Goal: Information Seeking & Learning: Find specific page/section

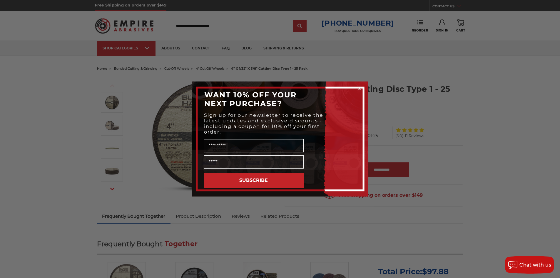
click at [401, 116] on div "Close dialog WANT 10% OFF YOUR NEXT PURCHASE? Sign up for our newsletter to rec…" at bounding box center [280, 139] width 560 height 278
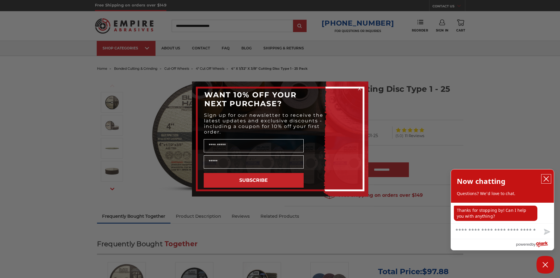
click at [547, 179] on icon "close chatbox" at bounding box center [546, 178] width 5 height 5
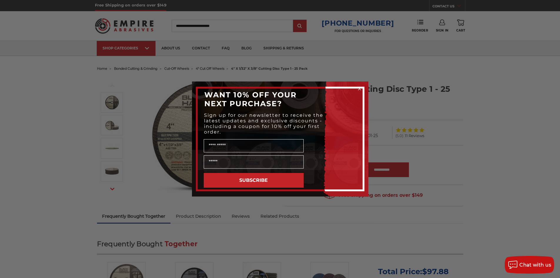
click at [359, 89] on icon "Close dialog" at bounding box center [360, 89] width 2 height 2
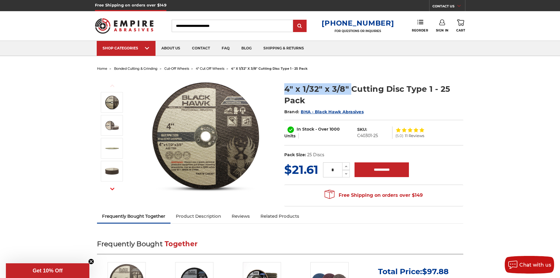
drag, startPoint x: 349, startPoint y: 87, endPoint x: 286, endPoint y: 86, distance: 63.6
click at [286, 86] on h1 "4" x 1/32" x 3/8" Cutting Disc Type 1 - 25 Pack" at bounding box center [373, 94] width 179 height 23
copy h1 "4" x 1/32" x 3/8""
click at [198, 26] on input "Search" at bounding box center [232, 26] width 121 height 12
paste input "**********"
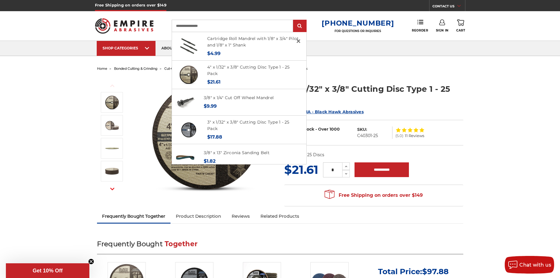
click at [189, 26] on input "**********" at bounding box center [232, 26] width 121 height 12
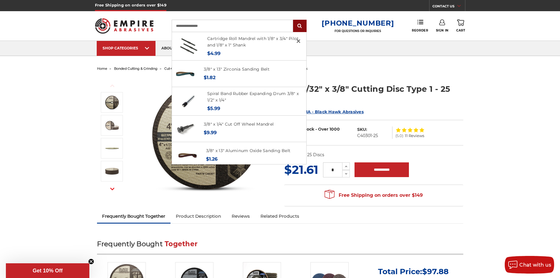
type input "**********"
click at [305, 25] on input "submit" at bounding box center [300, 26] width 12 height 12
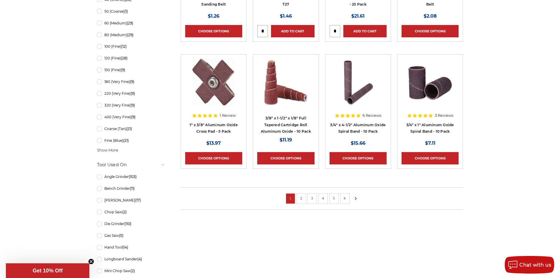
scroll to position [353, 0]
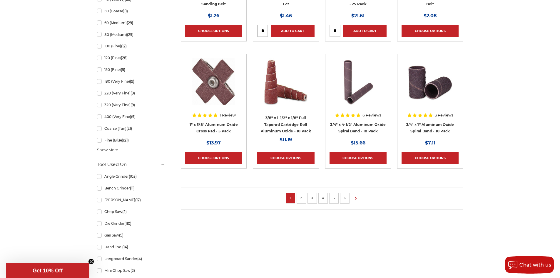
click at [303, 198] on link "2" at bounding box center [302, 198] width 6 height 6
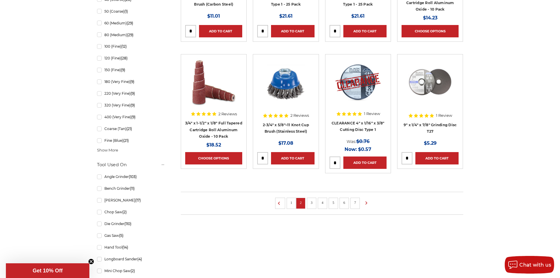
scroll to position [353, 0]
click at [312, 201] on link "3" at bounding box center [312, 202] width 6 height 6
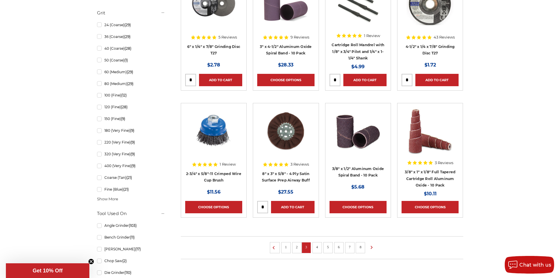
scroll to position [324, 0]
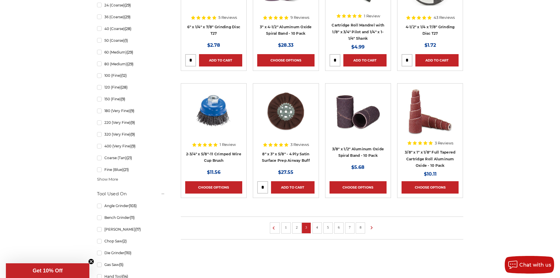
click at [317, 228] on link "4" at bounding box center [317, 227] width 6 height 6
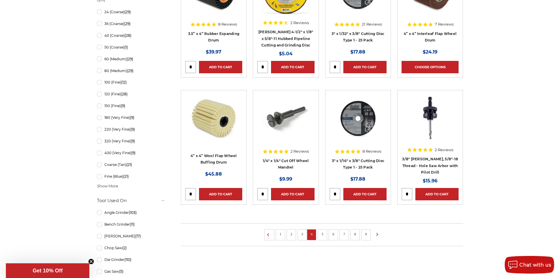
scroll to position [324, 0]
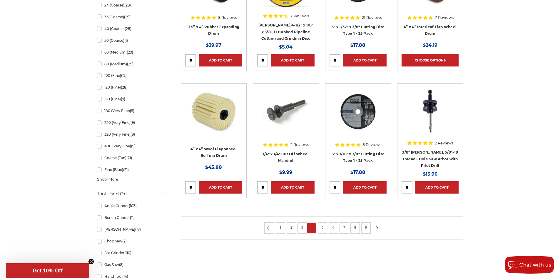
click at [323, 224] on link "5" at bounding box center [323, 227] width 6 height 6
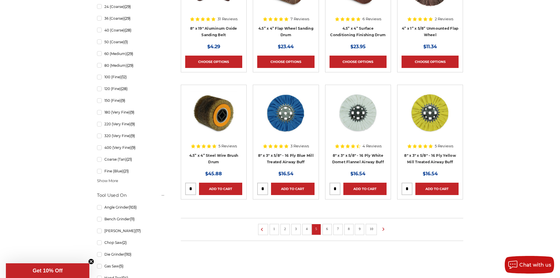
scroll to position [353, 0]
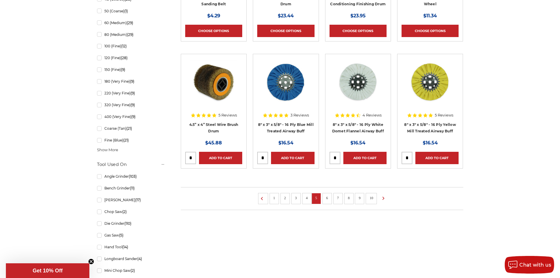
click at [328, 198] on link "6" at bounding box center [327, 198] width 6 height 6
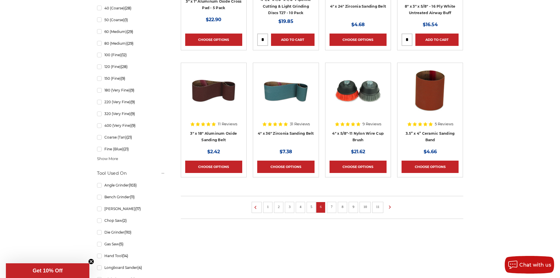
scroll to position [353, 0]
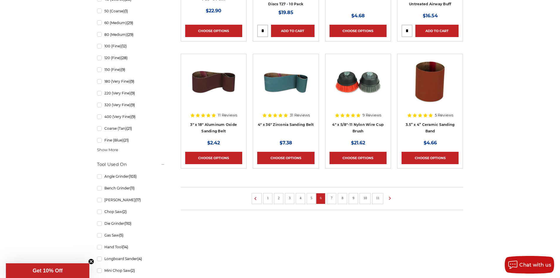
click at [331, 198] on link "7" at bounding box center [332, 198] width 6 height 6
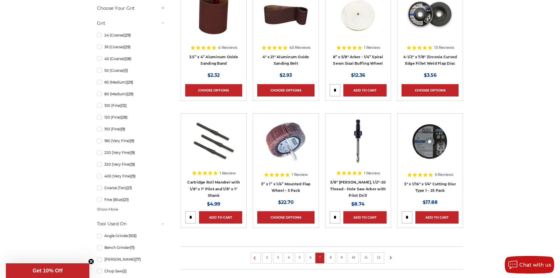
scroll to position [294, 0]
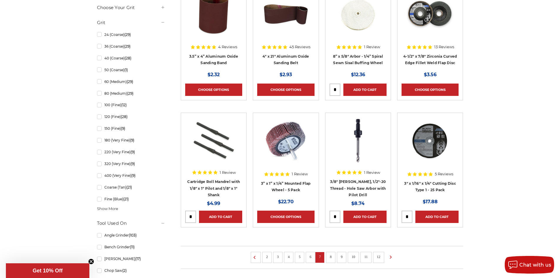
click at [331, 256] on link "8" at bounding box center [331, 257] width 6 height 6
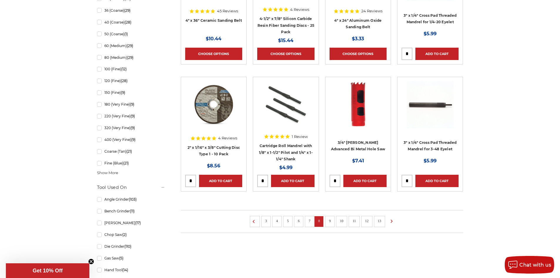
scroll to position [353, 0]
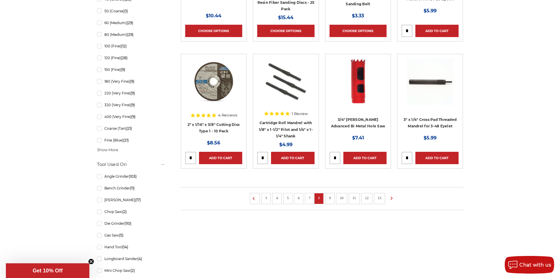
click at [329, 200] on link "9" at bounding box center [330, 198] width 6 height 6
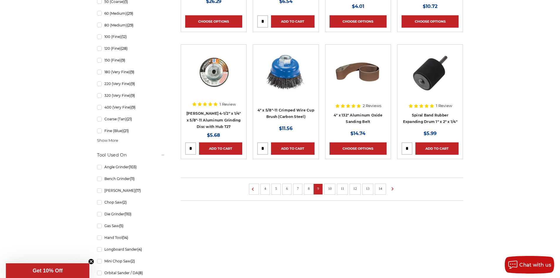
scroll to position [382, 0]
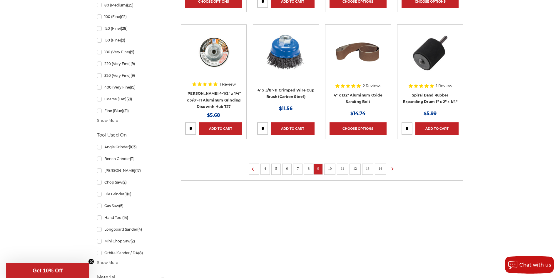
click at [330, 168] on link "10" at bounding box center [330, 168] width 8 height 6
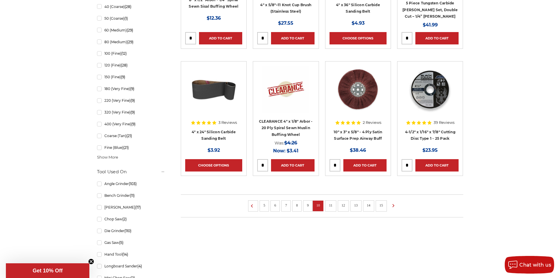
scroll to position [353, 0]
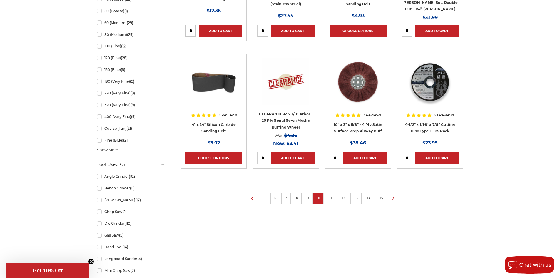
click at [334, 198] on link "11" at bounding box center [331, 198] width 8 height 6
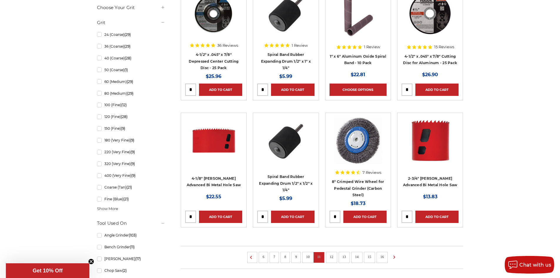
scroll to position [324, 0]
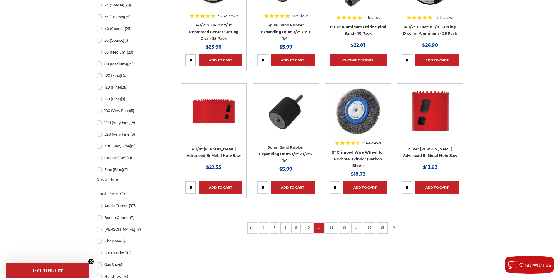
click at [334, 226] on link "12" at bounding box center [332, 227] width 8 height 6
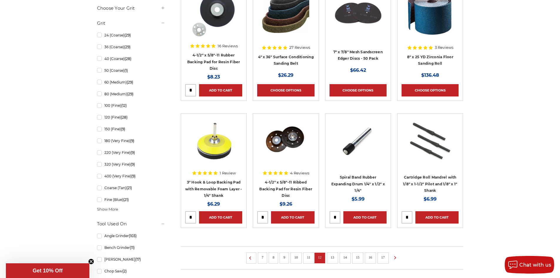
scroll to position [294, 0]
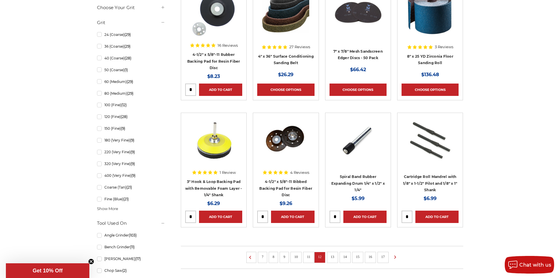
click at [334, 257] on link "13" at bounding box center [333, 257] width 8 height 6
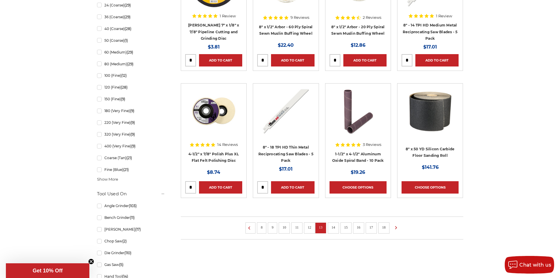
scroll to position [353, 0]
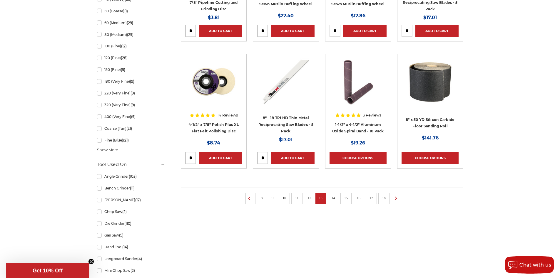
click at [336, 198] on link "14" at bounding box center [334, 198] width 8 height 6
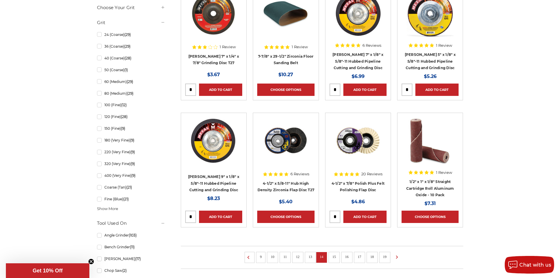
scroll to position [324, 0]
